Goal: Task Accomplishment & Management: Use online tool/utility

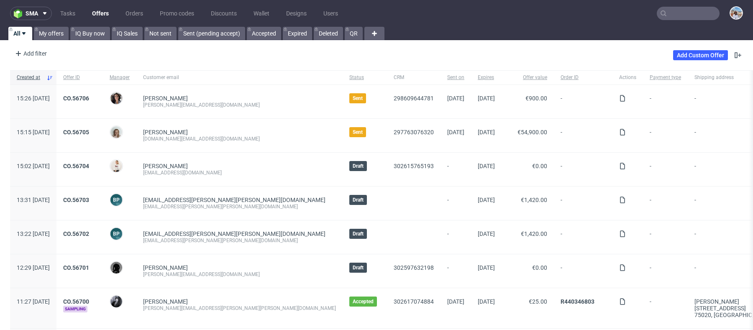
click at [683, 18] on input "text" at bounding box center [688, 13] width 63 height 13
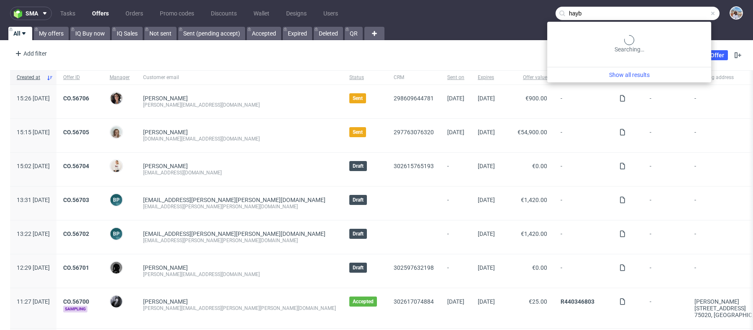
type input "hayb"
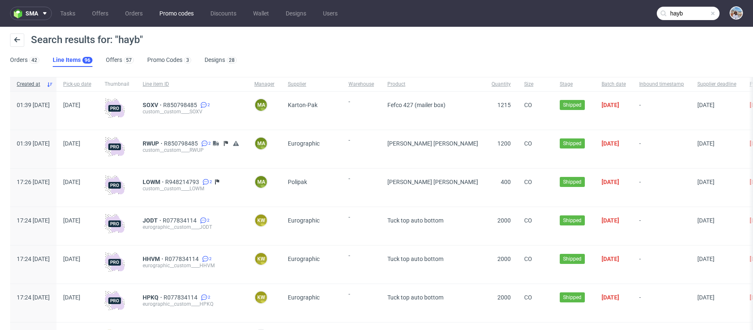
click at [168, 11] on link "Promo codes" at bounding box center [176, 13] width 44 height 13
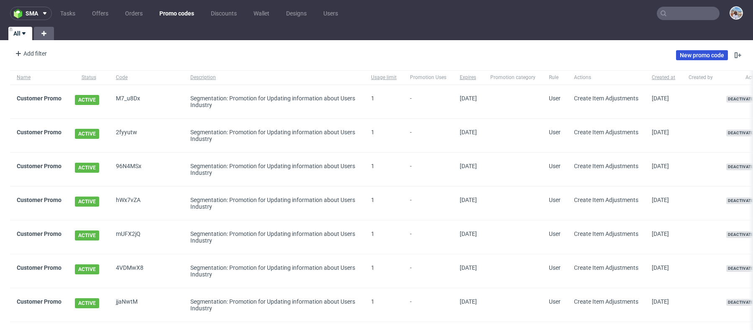
click at [678, 51] on link "New promo code" at bounding box center [702, 55] width 52 height 10
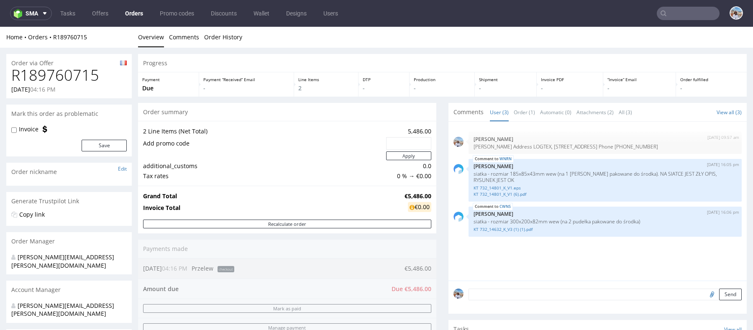
scroll to position [196, 0]
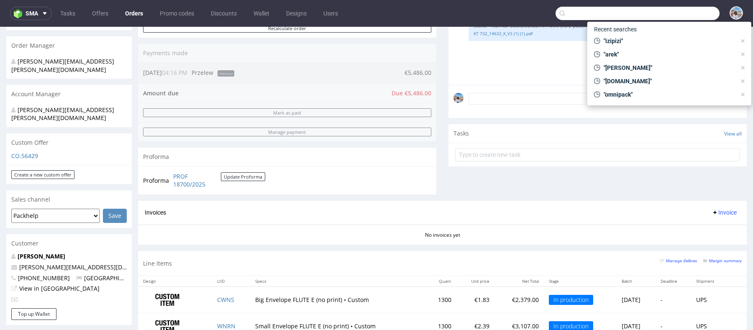
click at [673, 13] on input "text" at bounding box center [638, 13] width 164 height 13
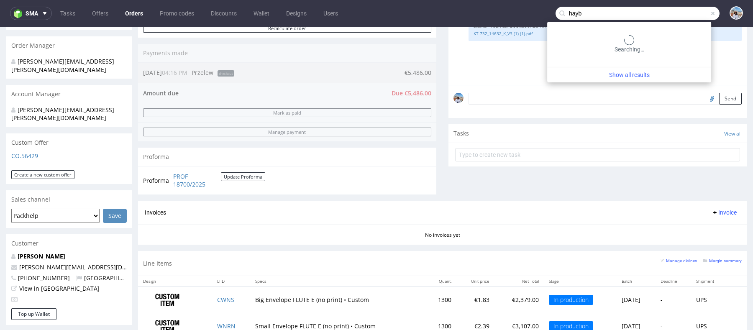
type input "hayb"
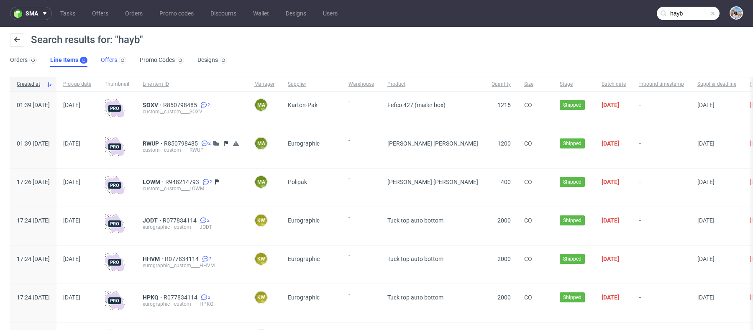
click at [115, 59] on link "Offers" at bounding box center [114, 60] width 26 height 13
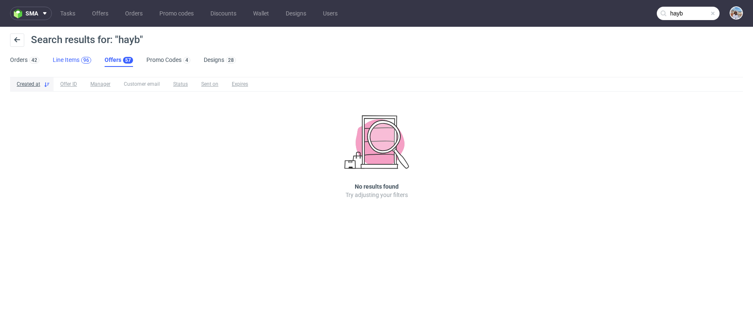
click at [89, 58] on div "96" at bounding box center [86, 60] width 10 height 7
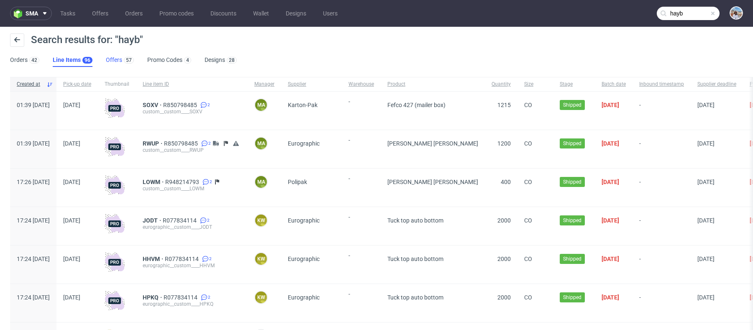
click at [123, 56] on div "57" at bounding box center [128, 60] width 12 height 8
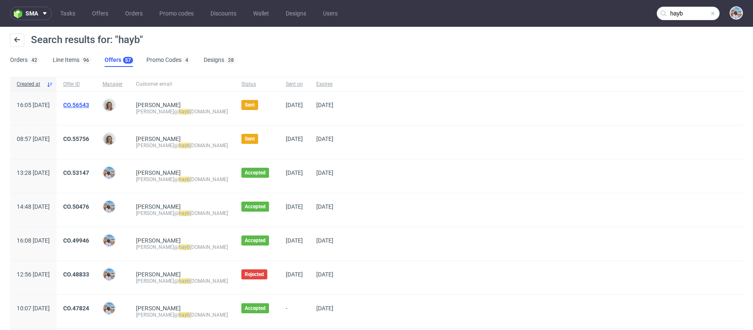
click at [89, 103] on link "CO.56543" at bounding box center [76, 105] width 26 height 7
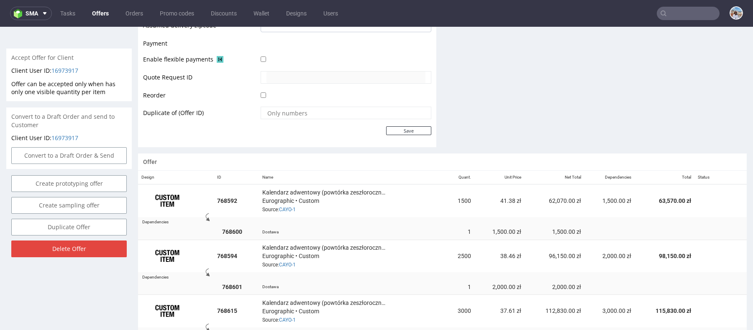
scroll to position [442, 0]
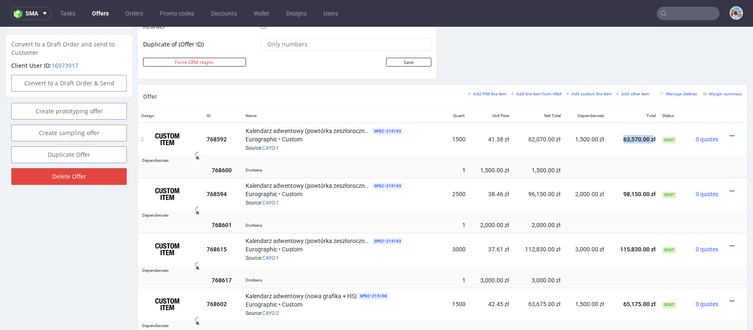
drag, startPoint x: 617, startPoint y: 135, endPoint x: 647, endPoint y: 137, distance: 29.8
click at [647, 137] on td "63,570.00 zł" at bounding box center [633, 139] width 51 height 33
copy td "63,570.00 z"
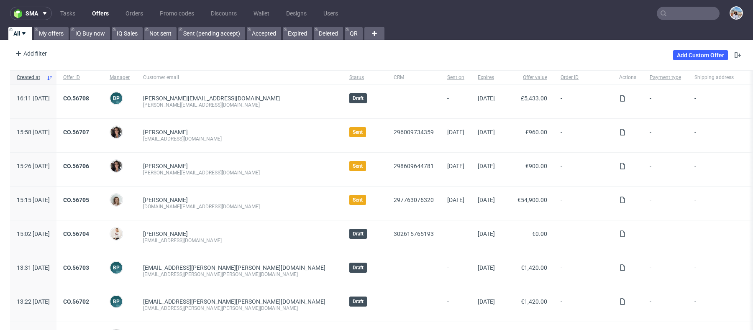
click at [678, 23] on nav "sma Tasks Offers Orders Promo codes Discounts Wallet Designs Users" at bounding box center [376, 13] width 753 height 27
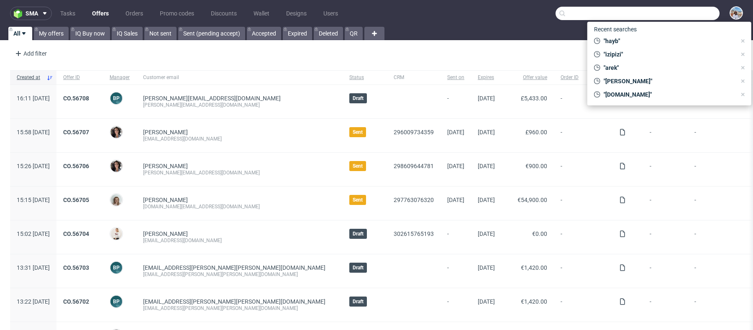
click at [672, 17] on input "text" at bounding box center [638, 13] width 164 height 13
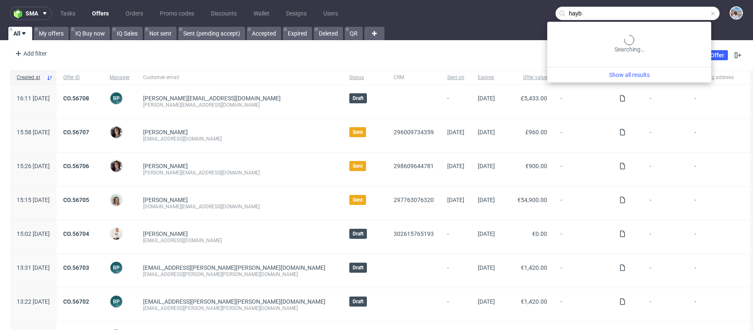
type input "hayb"
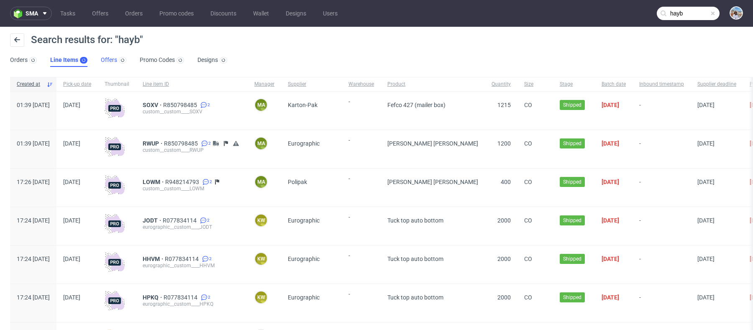
click at [111, 55] on link "Offers" at bounding box center [114, 60] width 26 height 13
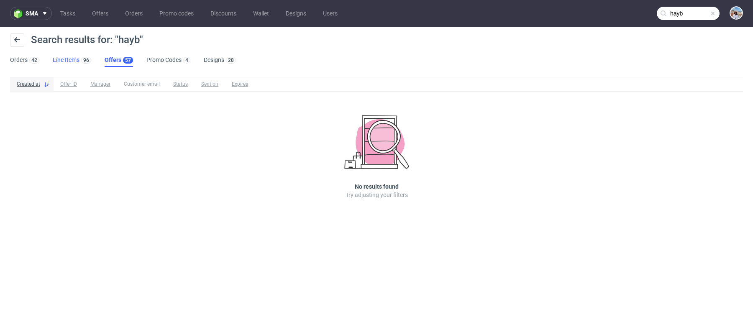
click at [80, 56] on div "96" at bounding box center [86, 60] width 12 height 8
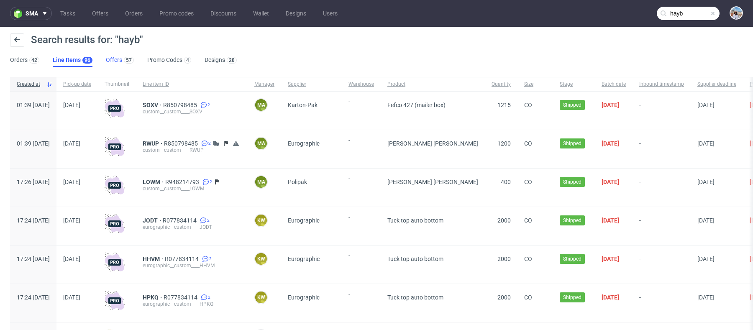
click at [113, 58] on link "Offers 57" at bounding box center [120, 60] width 28 height 13
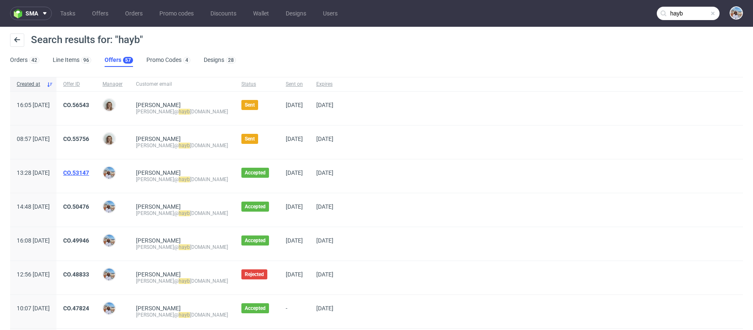
click at [89, 172] on link "CO.53147" at bounding box center [76, 173] width 26 height 7
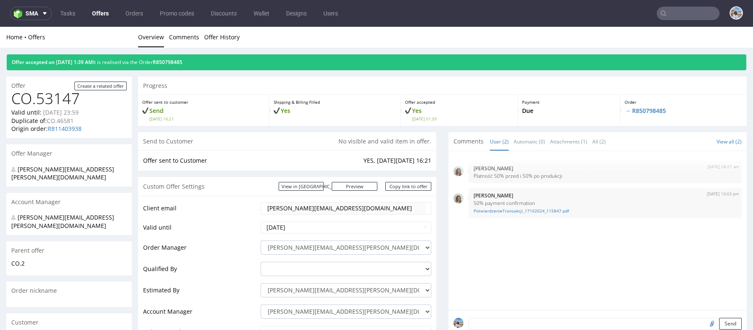
scroll to position [398, 0]
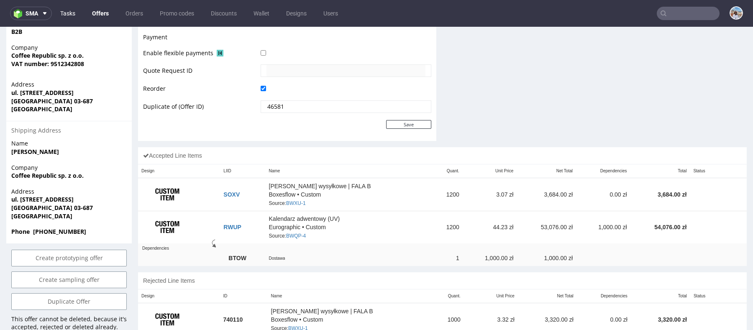
type input "hayb"
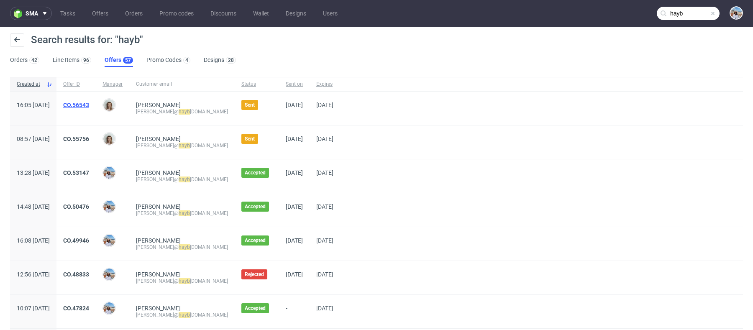
click at [89, 102] on link "CO.56543" at bounding box center [76, 105] width 26 height 7
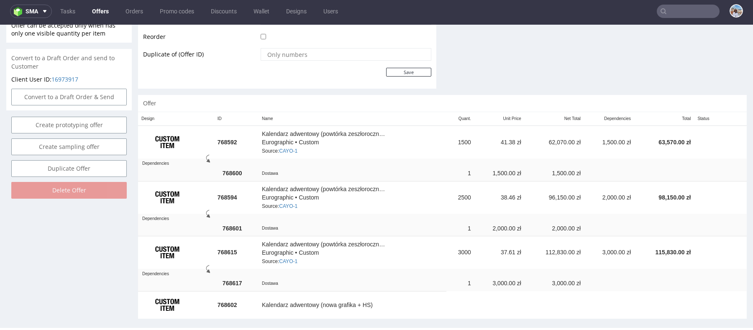
scroll to position [430, 0]
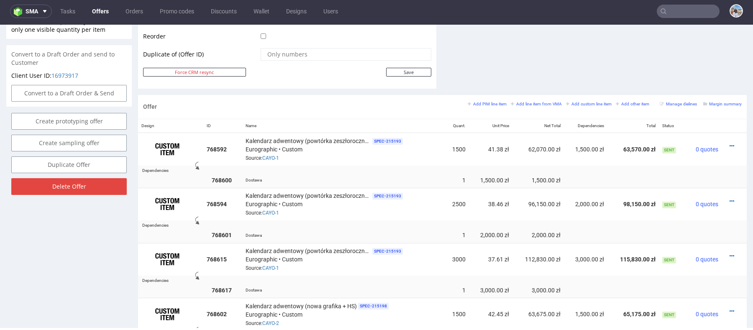
type input "hayb"
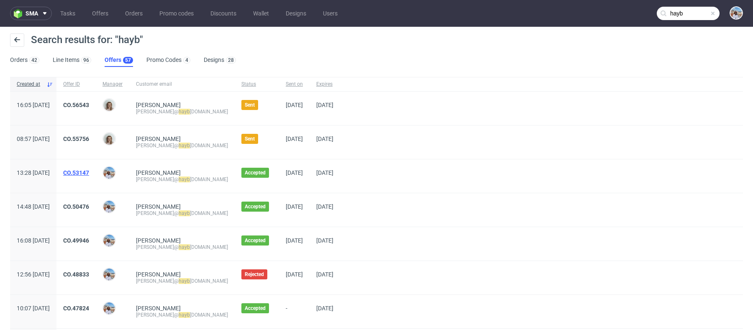
click at [89, 173] on link "CO.53147" at bounding box center [76, 173] width 26 height 7
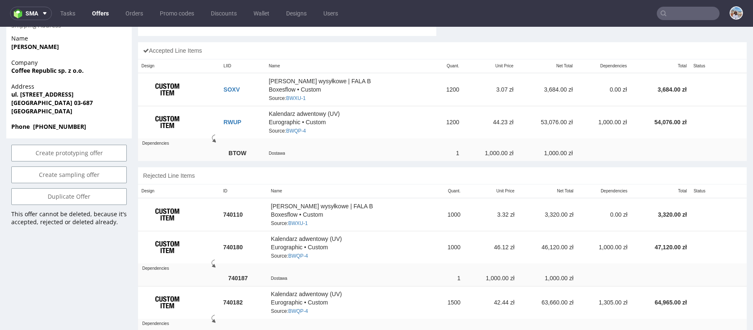
scroll to position [432, 0]
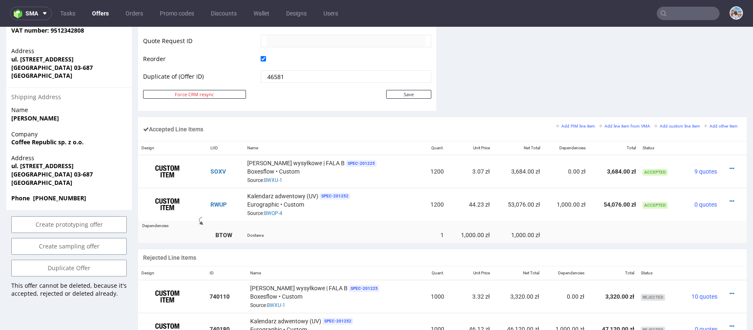
type input "hayb"
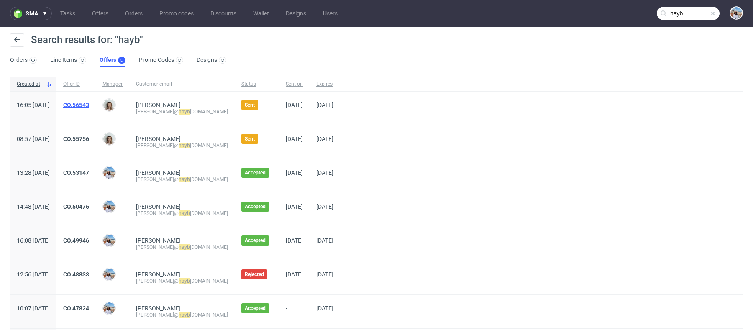
click at [89, 104] on link "CO.56543" at bounding box center [76, 105] width 26 height 7
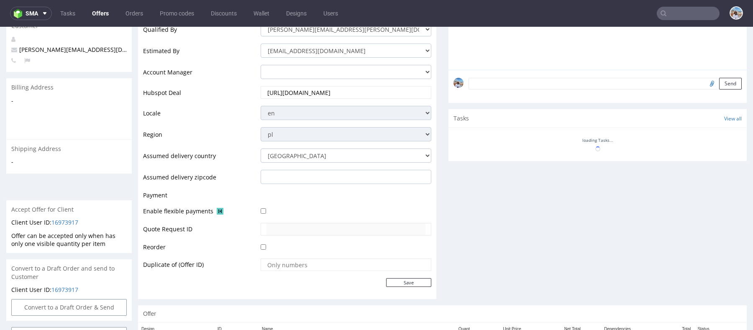
scroll to position [430, 0]
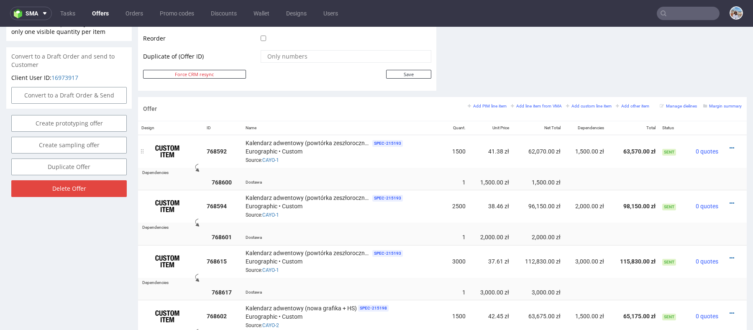
click at [726, 141] on td at bounding box center [734, 151] width 25 height 33
click at [726, 148] on div at bounding box center [731, 148] width 13 height 8
click at [730, 145] on icon at bounding box center [732, 148] width 5 height 6
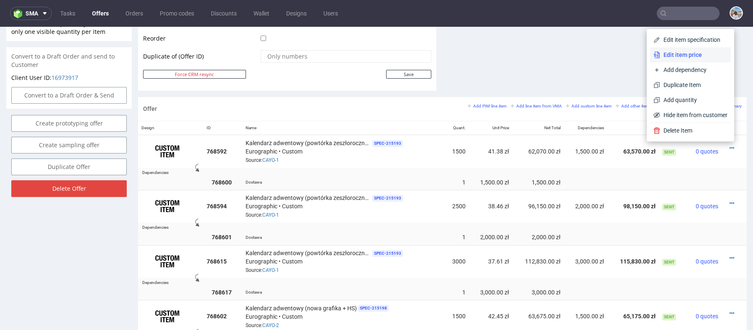
click at [666, 52] on span "Edit item price" at bounding box center [693, 55] width 67 height 8
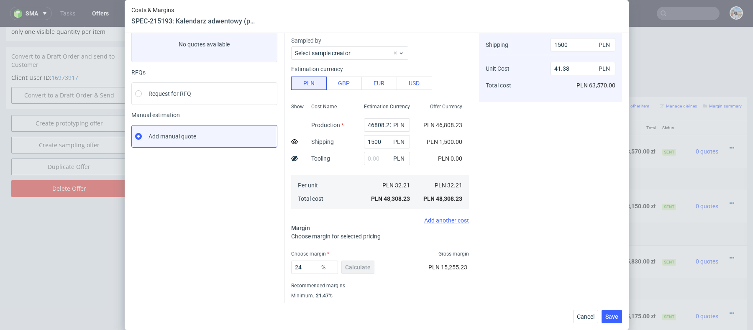
scroll to position [70, 0]
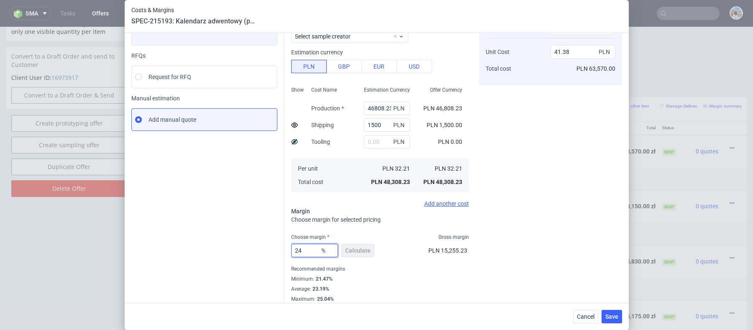
click at [313, 250] on input "24" at bounding box center [314, 250] width 47 height 13
click at [573, 50] on input "41.38" at bounding box center [583, 51] width 65 height 13
type input "41."
type input "23.30952380952381"
type input "40.99"
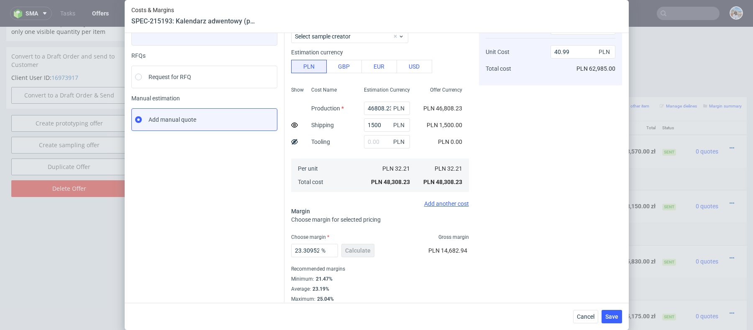
click at [547, 110] on div "Cost displayed to the customer Shipping Unit Cost Total cost 1500 PLN 40.99 PLN…" at bounding box center [550, 149] width 143 height 306
drag, startPoint x: 300, startPoint y: 249, endPoint x: 332, endPoint y: 249, distance: 32.2
click at [332, 249] on div "23.30952380952381 %" at bounding box center [314, 250] width 47 height 13
type input "23"
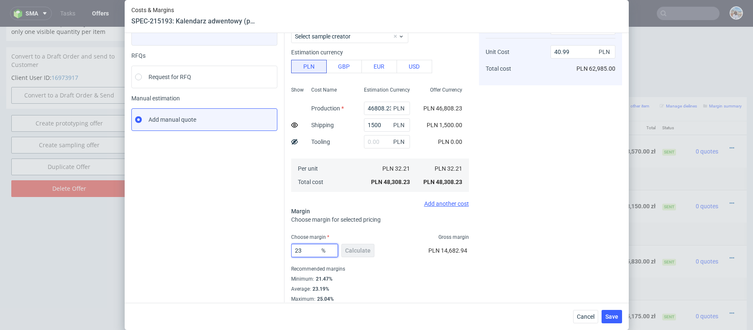
scroll to position [0, 0]
type input "40.83"
type input "23.5"
type input "41.1"
type input "23.5"
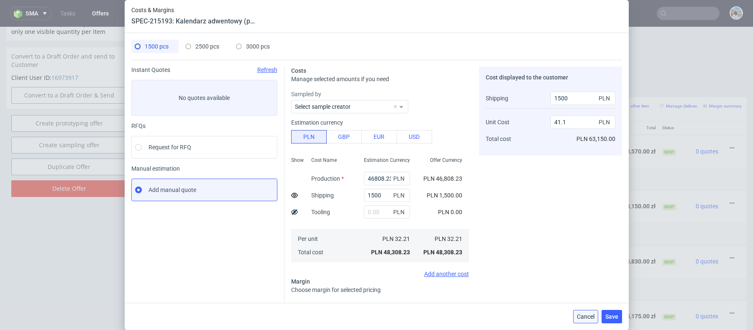
click at [594, 317] on span "Cancel" at bounding box center [586, 317] width 18 height 6
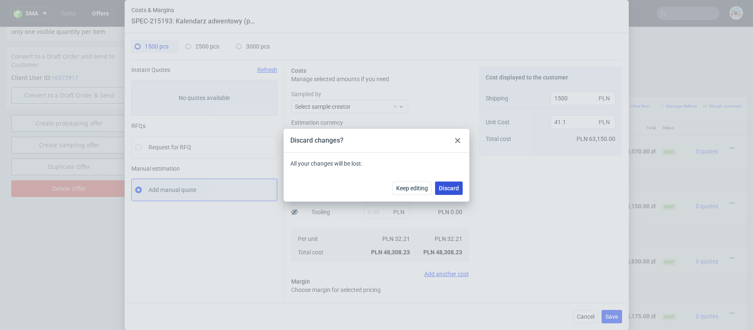
click at [438, 192] on button "Discard" at bounding box center [449, 188] width 28 height 13
